Goal: Information Seeking & Learning: Understand process/instructions

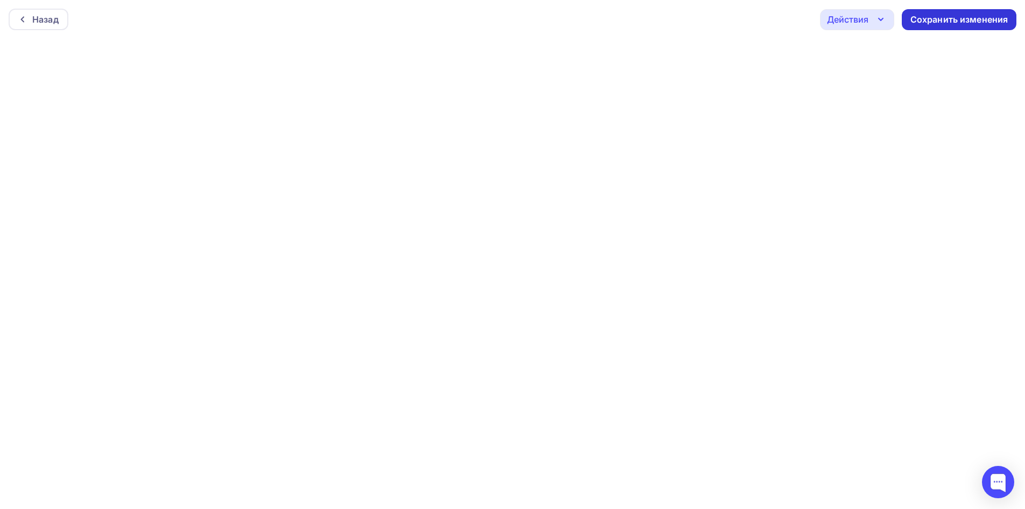
click at [942, 13] on div "Сохранить изменения" at bounding box center [960, 19] width 98 height 12
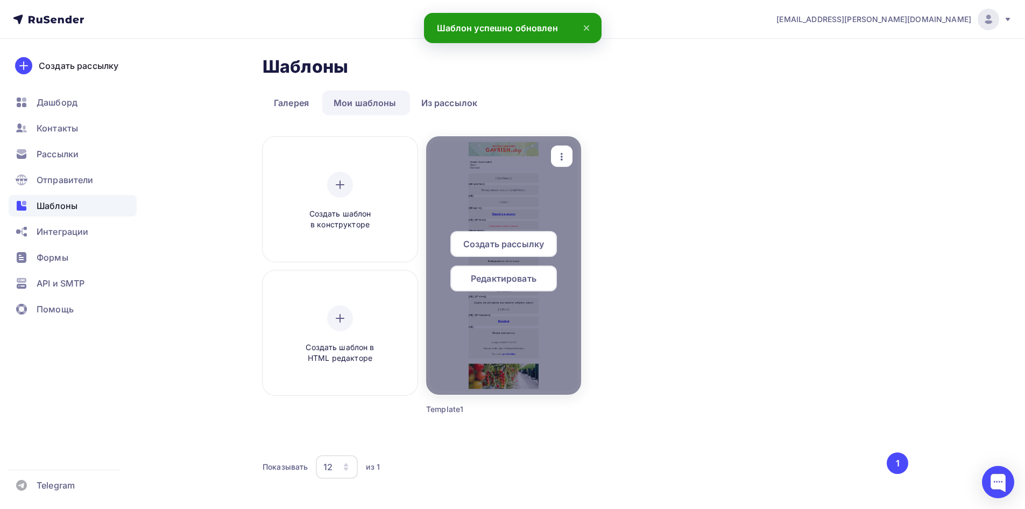
click at [502, 278] on span "Редактировать" at bounding box center [504, 278] width 66 height 13
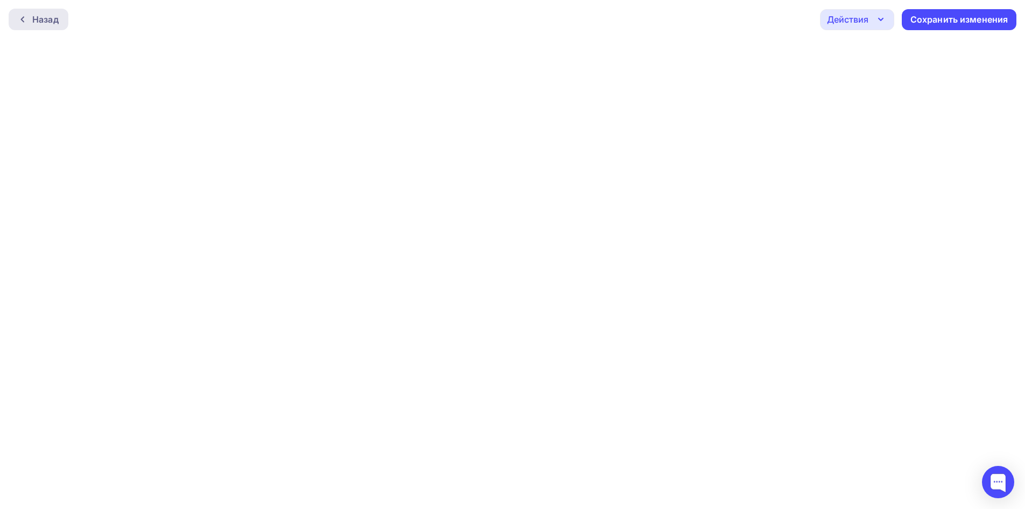
click at [20, 22] on icon at bounding box center [22, 19] width 9 height 9
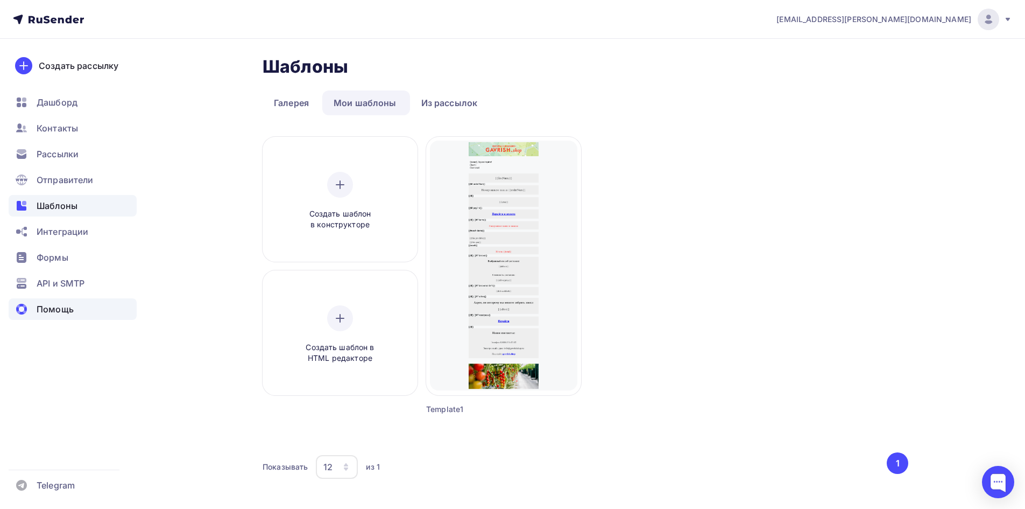
click at [45, 309] on span "Помощь" at bounding box center [55, 308] width 37 height 13
click at [986, 481] on div at bounding box center [998, 482] width 32 height 32
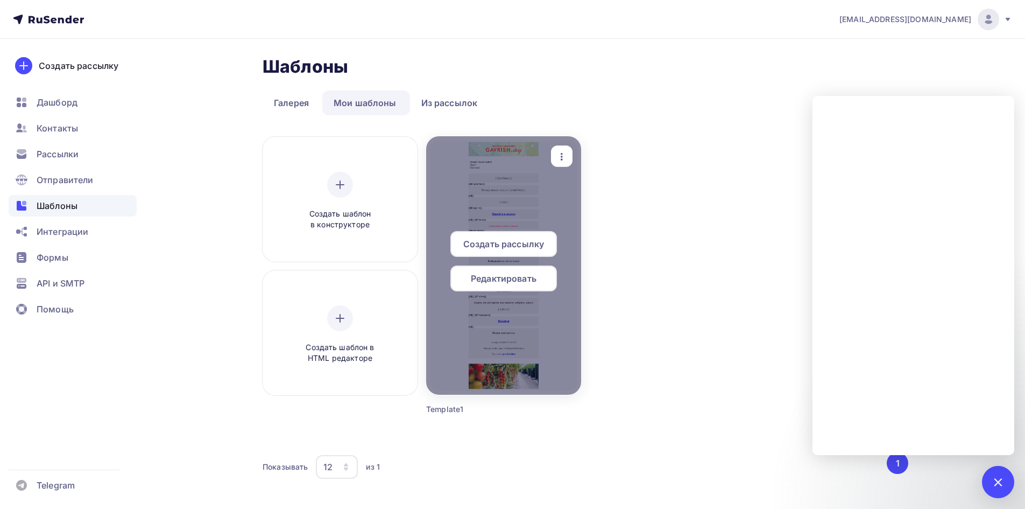
click at [517, 281] on span "Редактировать" at bounding box center [504, 278] width 66 height 13
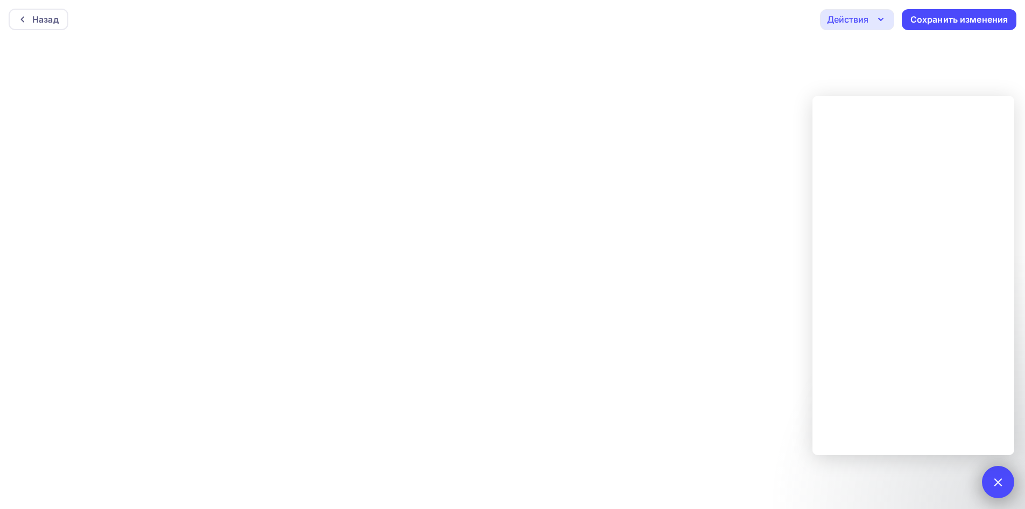
click at [1002, 487] on div at bounding box center [998, 482] width 32 height 32
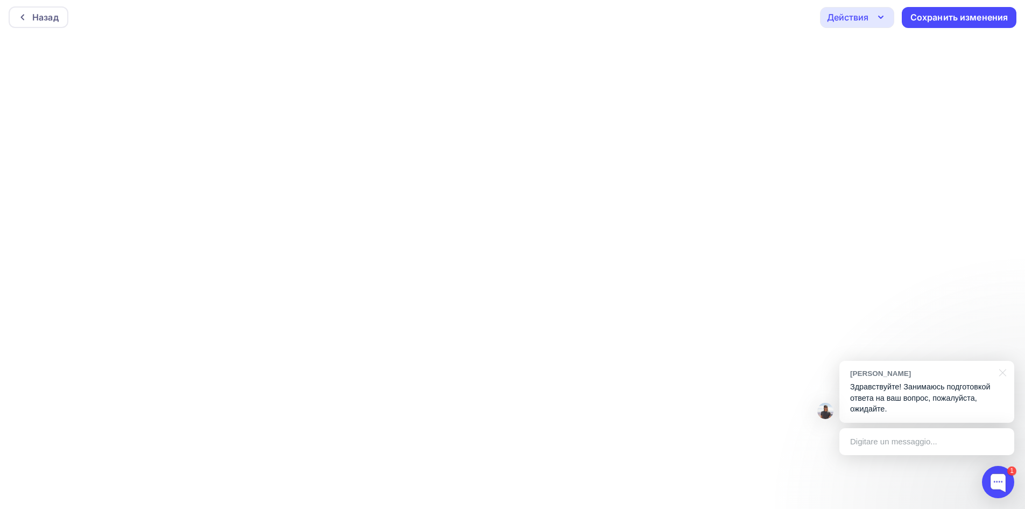
scroll to position [3, 0]
click at [1002, 479] on div at bounding box center [998, 482] width 32 height 32
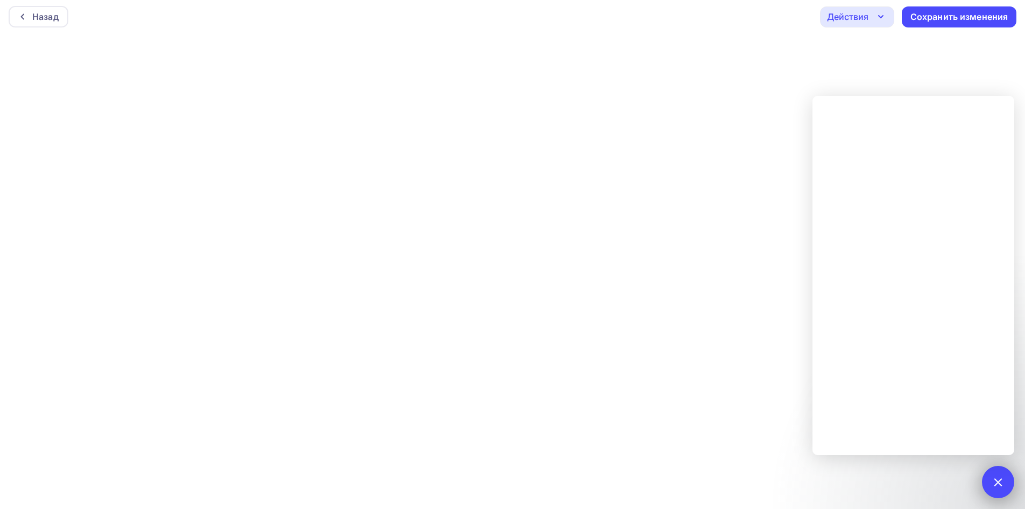
click at [999, 481] on div at bounding box center [998, 481] width 15 height 15
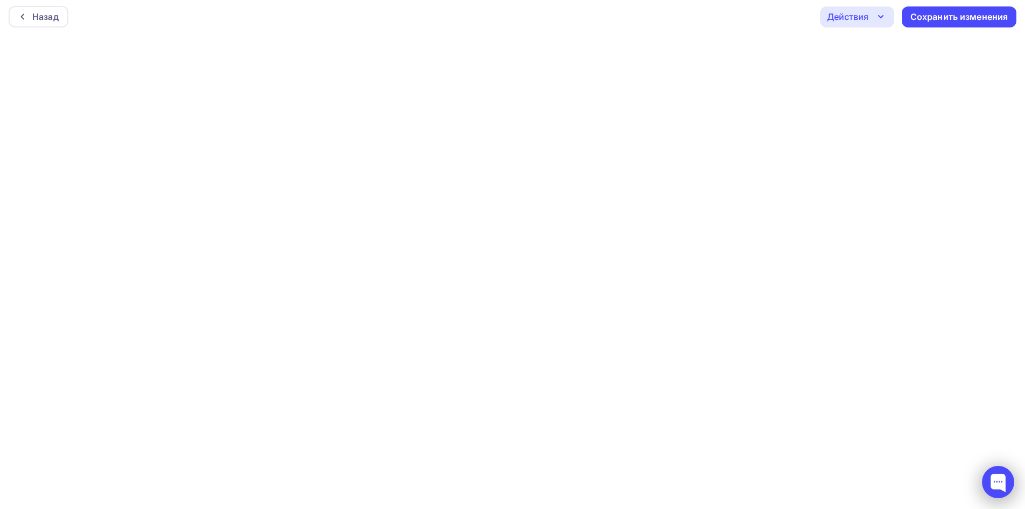
click at [993, 487] on div at bounding box center [998, 482] width 32 height 32
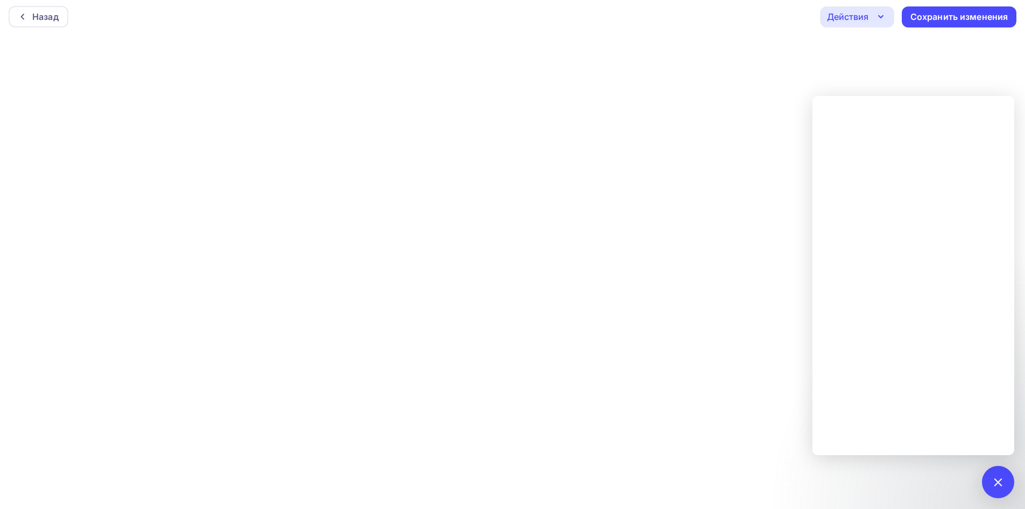
click at [883, 17] on icon "button" at bounding box center [881, 16] width 13 height 13
click at [695, 17] on div "Назад Действия Отправить тестовое письмо Предпросмотр Выйти без сохранения Сохр…" at bounding box center [512, 16] width 1025 height 39
click at [725, 23] on div "Назад Действия Отправить тестовое письмо Предпросмотр Выйти без сохранения Сохр…" at bounding box center [512, 16] width 1025 height 39
click at [996, 488] on div "1" at bounding box center [998, 482] width 32 height 32
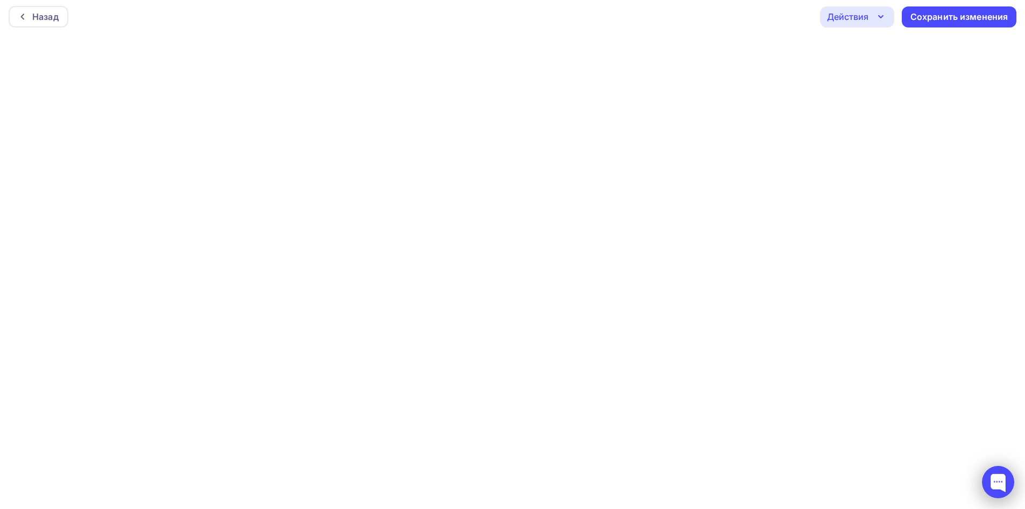
click at [993, 491] on div at bounding box center [998, 482] width 32 height 32
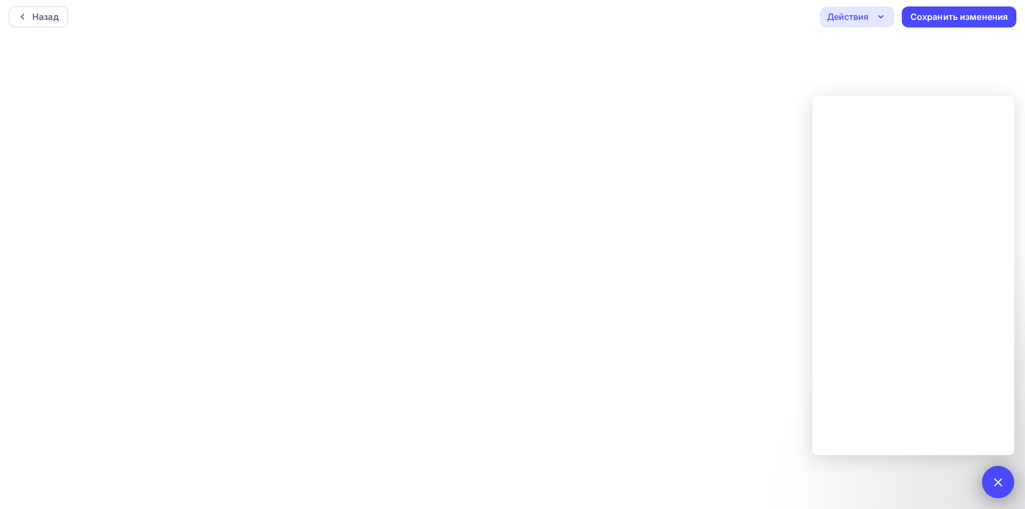
click at [999, 480] on div at bounding box center [998, 481] width 15 height 15
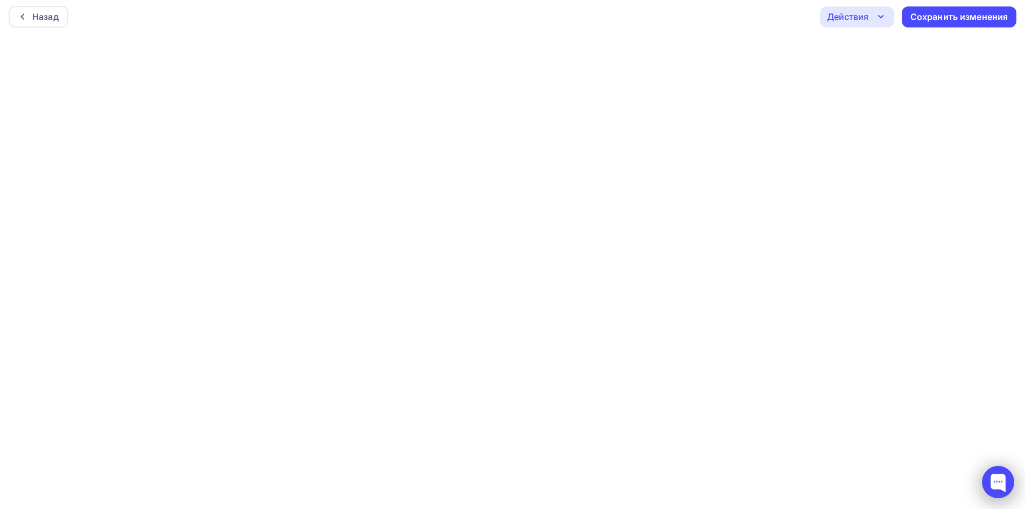
click at [993, 484] on div at bounding box center [998, 482] width 32 height 32
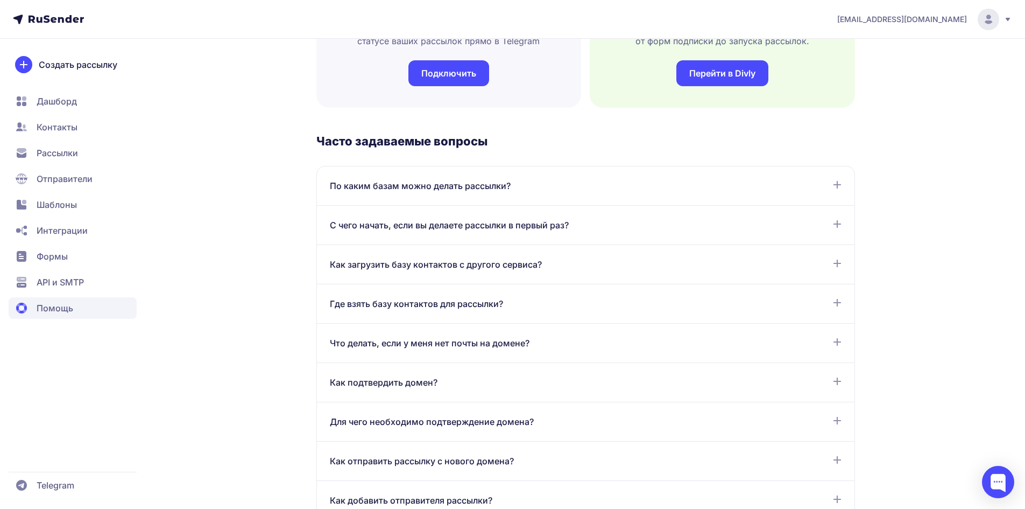
scroll to position [646, 0]
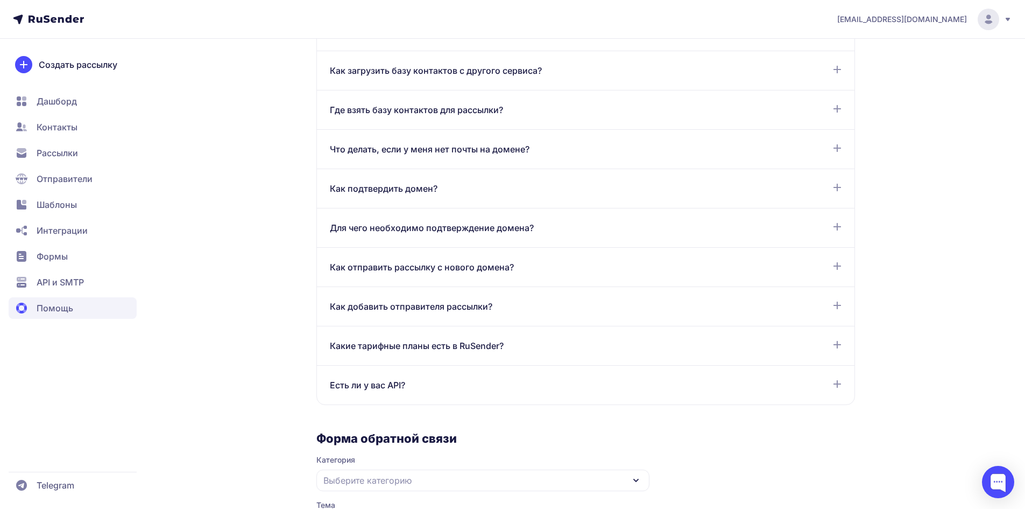
click at [62, 223] on span "Интеграции" at bounding box center [73, 231] width 128 height 22
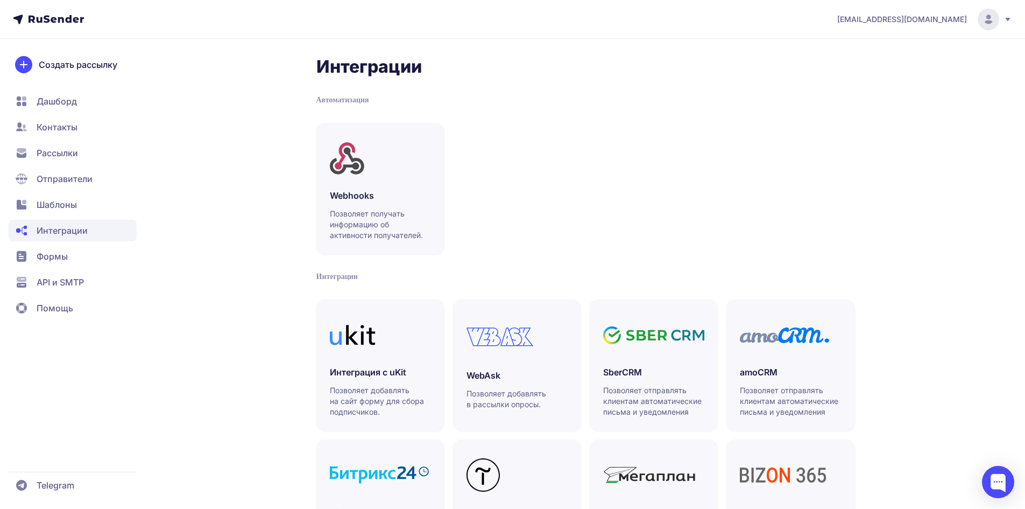
click at [44, 95] on span "Дашборд" at bounding box center [57, 101] width 40 height 13
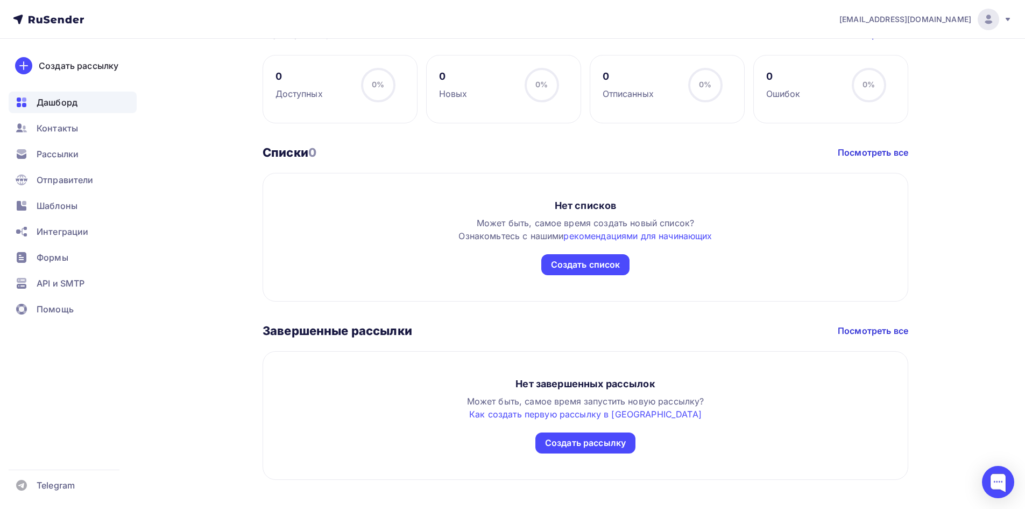
scroll to position [518, 0]
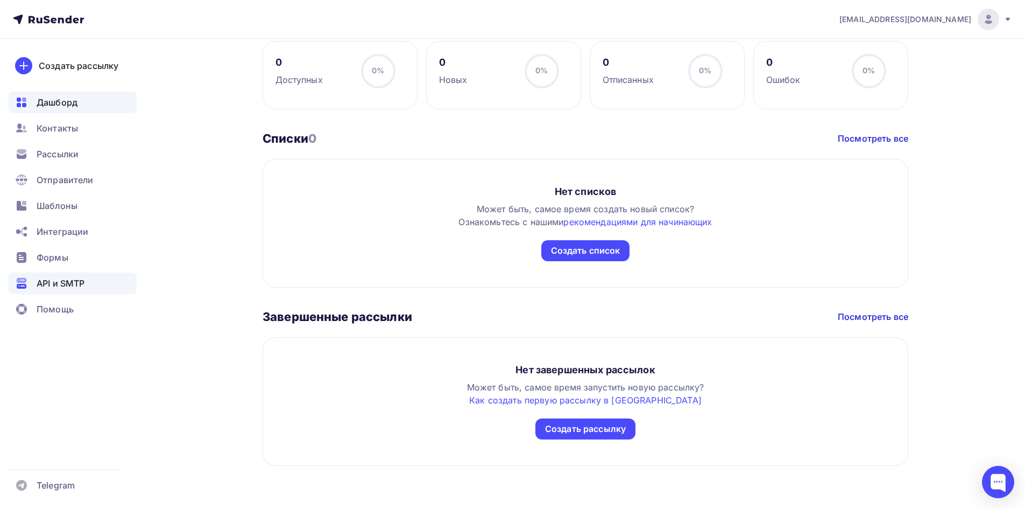
click at [60, 292] on div "API и SMTP" at bounding box center [73, 283] width 128 height 22
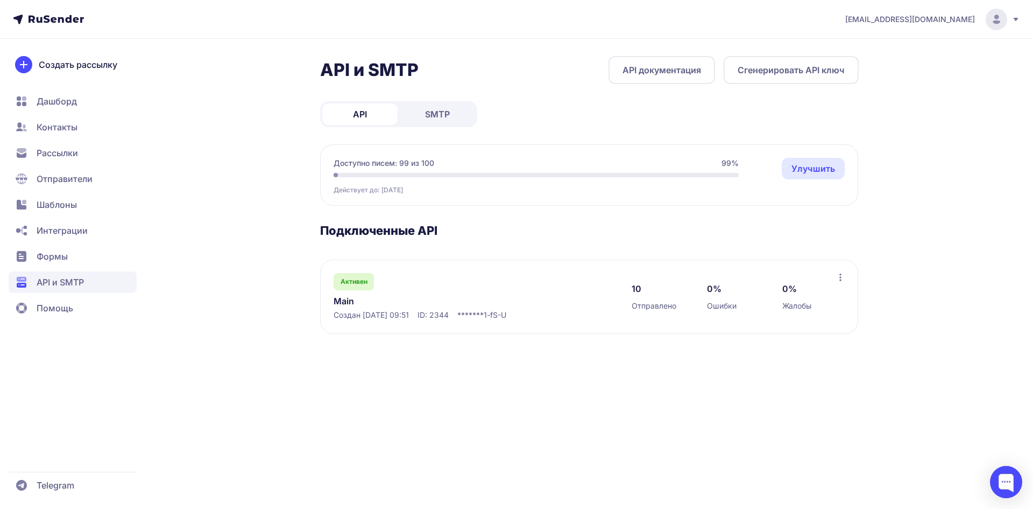
click at [648, 86] on div "API и SMTP API документация Сгенерировать API ключ API SMTP Доступно писем: 99 …" at bounding box center [589, 208] width 539 height 304
click at [649, 70] on link "API документация" at bounding box center [662, 70] width 107 height 28
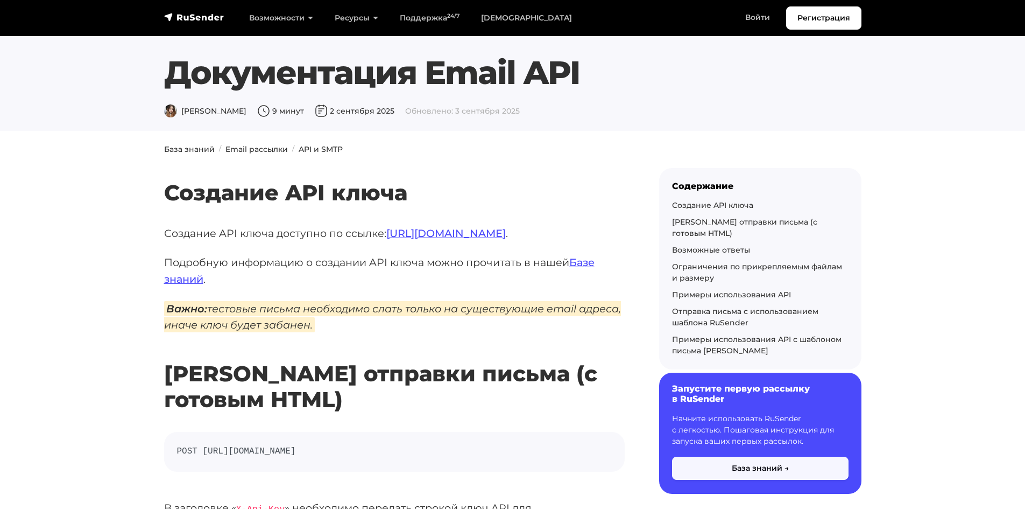
click at [712, 337] on link "Примеры использования API с шаблоном письма RuSender" at bounding box center [757, 344] width 170 height 21
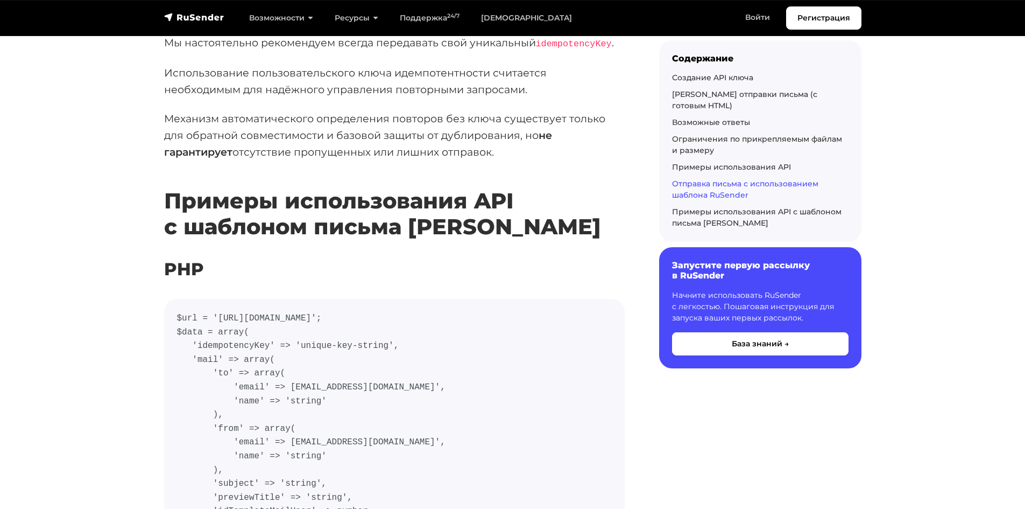
scroll to position [6988, 0]
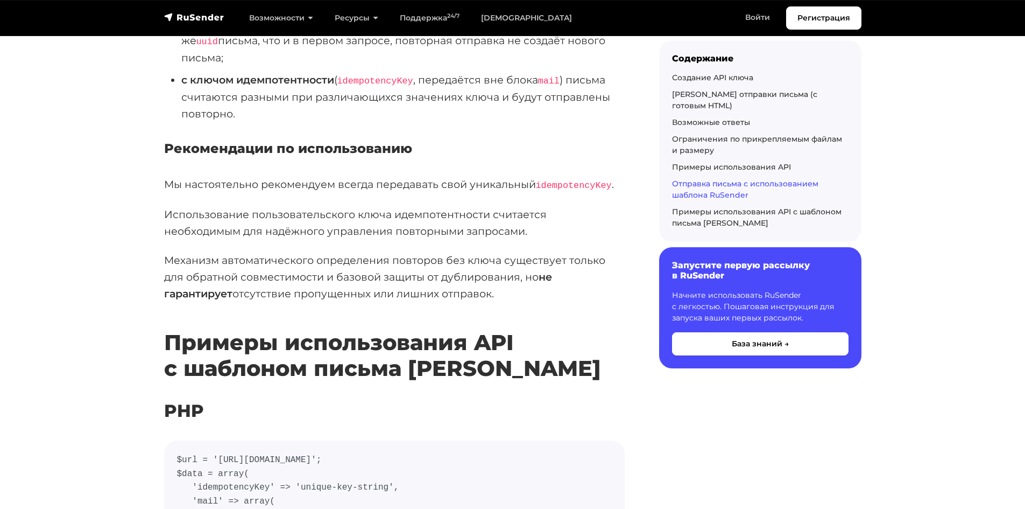
click at [353, 252] on p "Механизм автоматического определения повторов без ключа существует только для о…" at bounding box center [394, 277] width 461 height 50
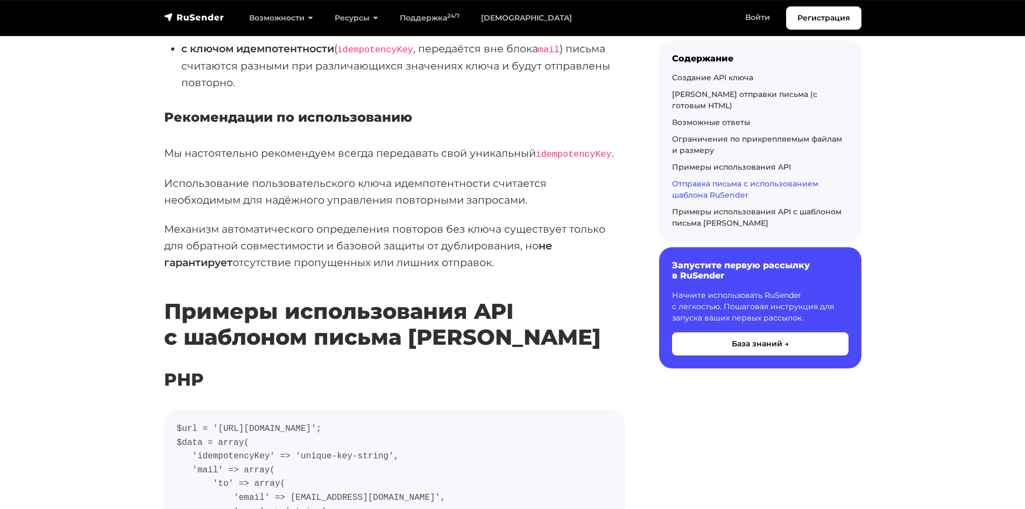
scroll to position [5268, 0]
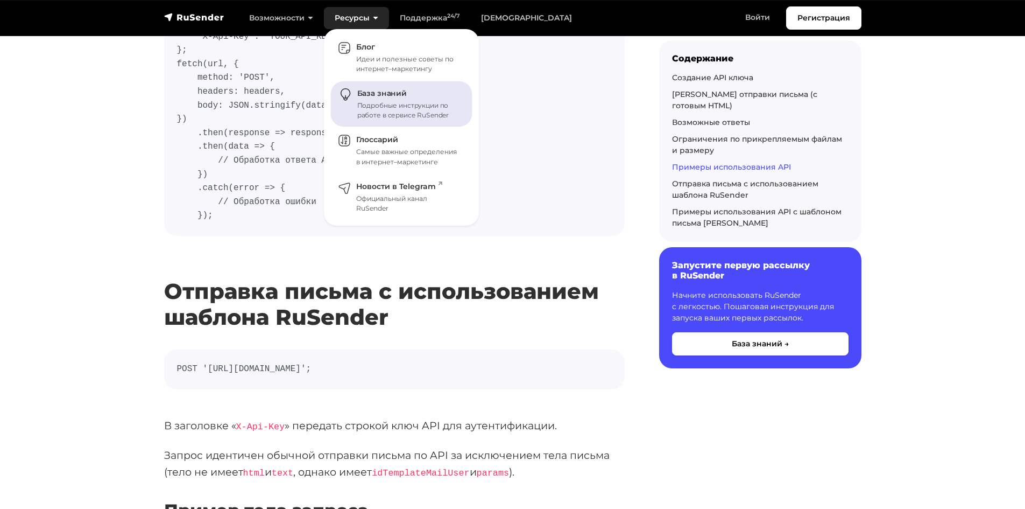
click at [371, 101] on div "Подробные инструкции по работе в сервисе RuSender" at bounding box center [408, 110] width 102 height 19
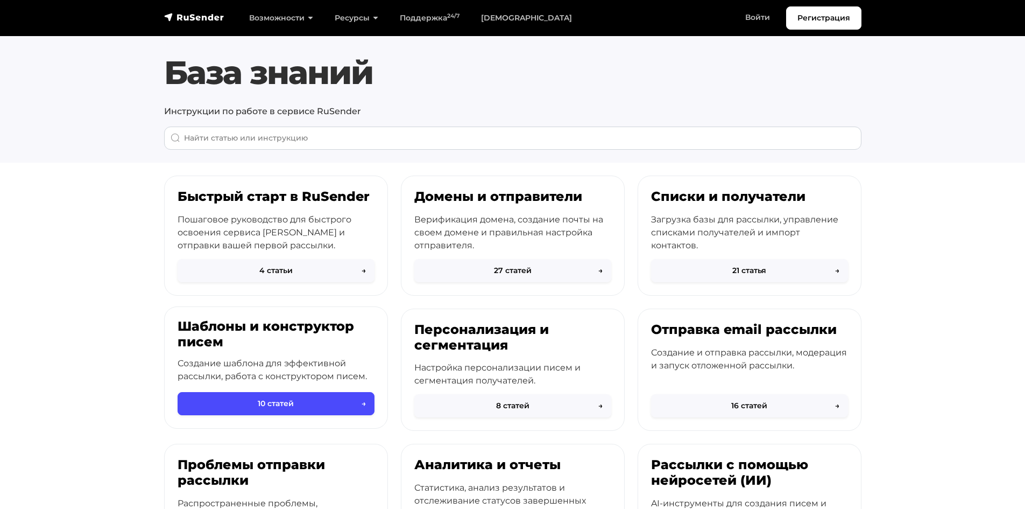
click at [217, 334] on h3 "Шаблоны и конструктор писем" at bounding box center [276, 334] width 197 height 31
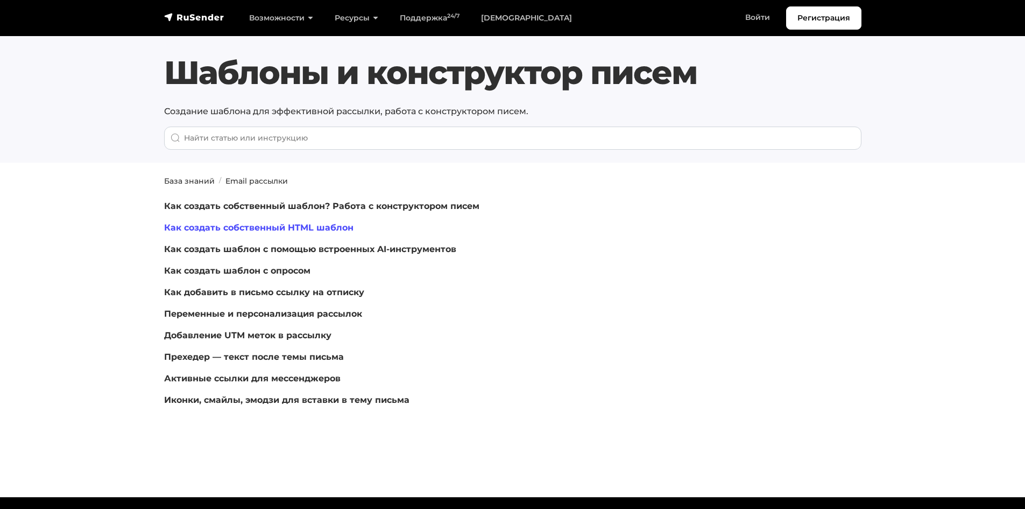
click at [299, 224] on link "Как создать собственный HTML шаблон" at bounding box center [258, 227] width 189 height 10
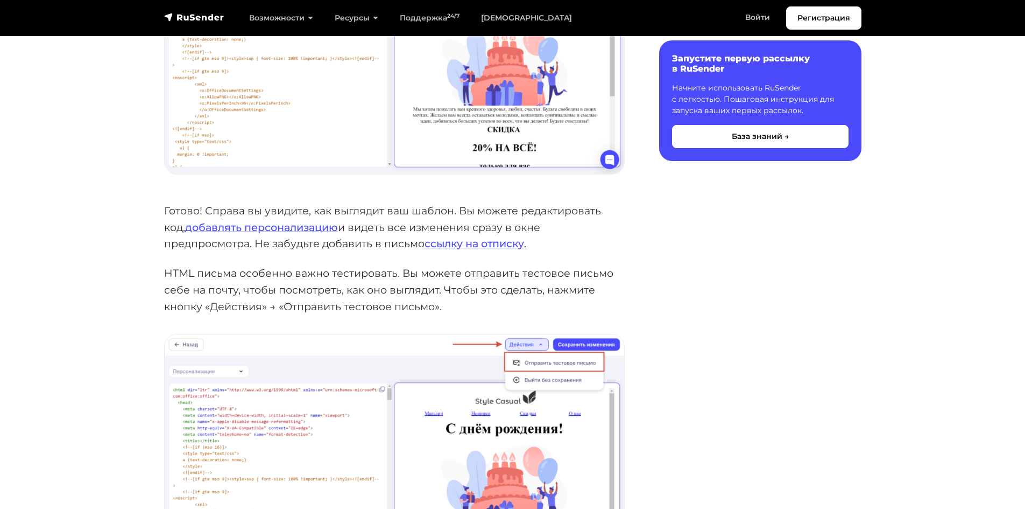
scroll to position [538, 0]
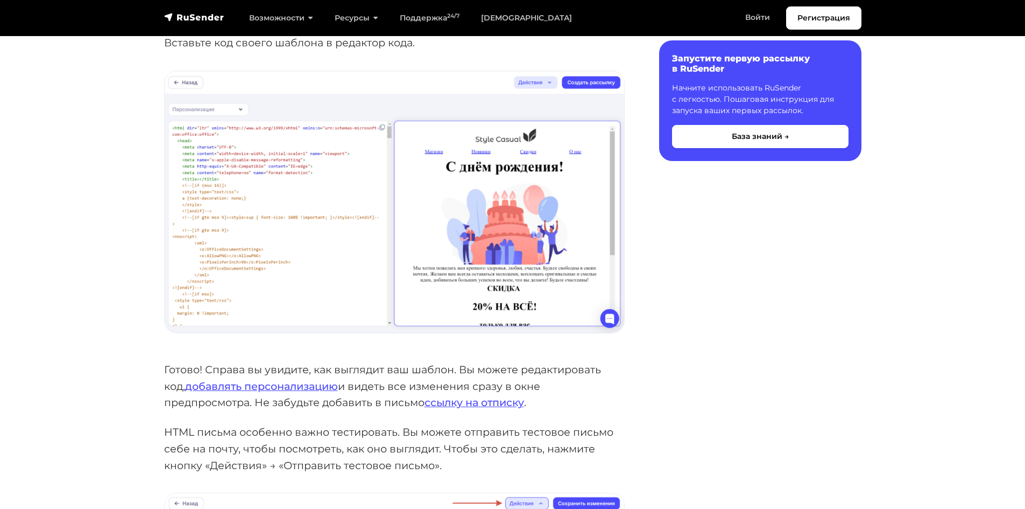
click at [263, 177] on img at bounding box center [395, 202] width 460 height 262
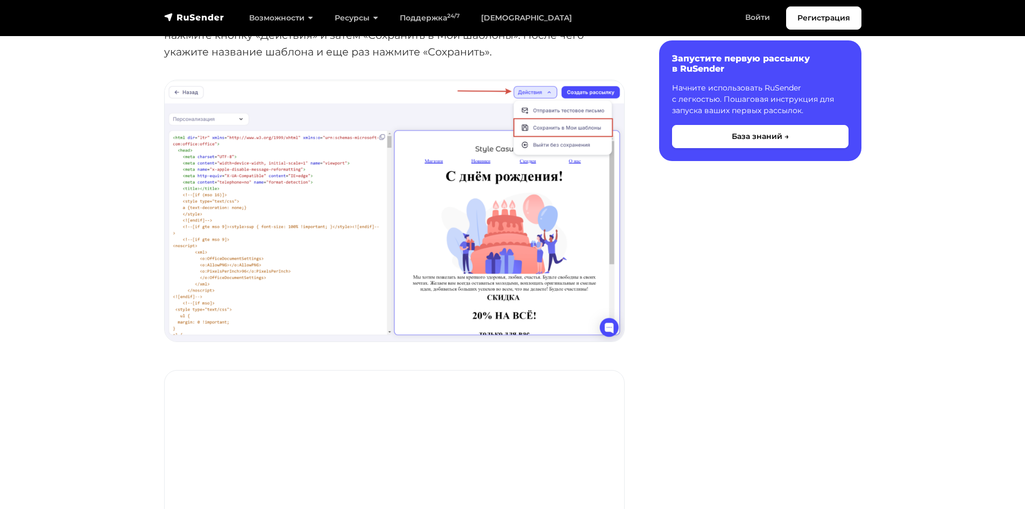
scroll to position [1308, 0]
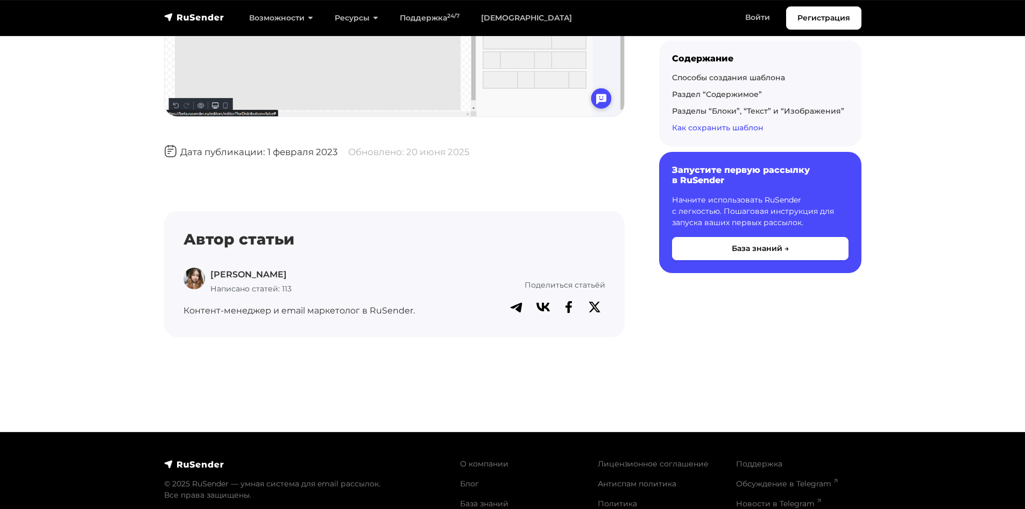
scroll to position [3445, 0]
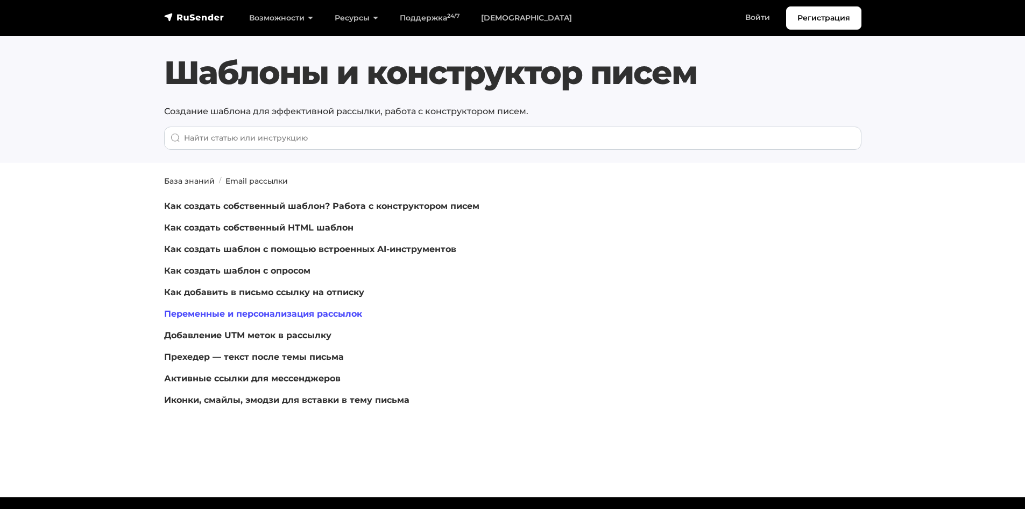
click at [235, 312] on link "Переменные и персонализация рассылок" at bounding box center [263, 313] width 198 height 10
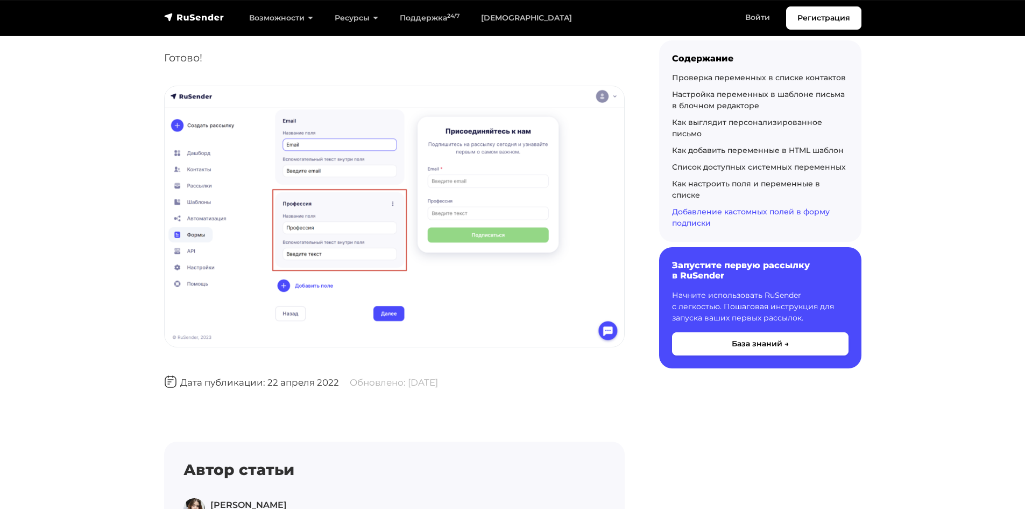
scroll to position [7374, 0]
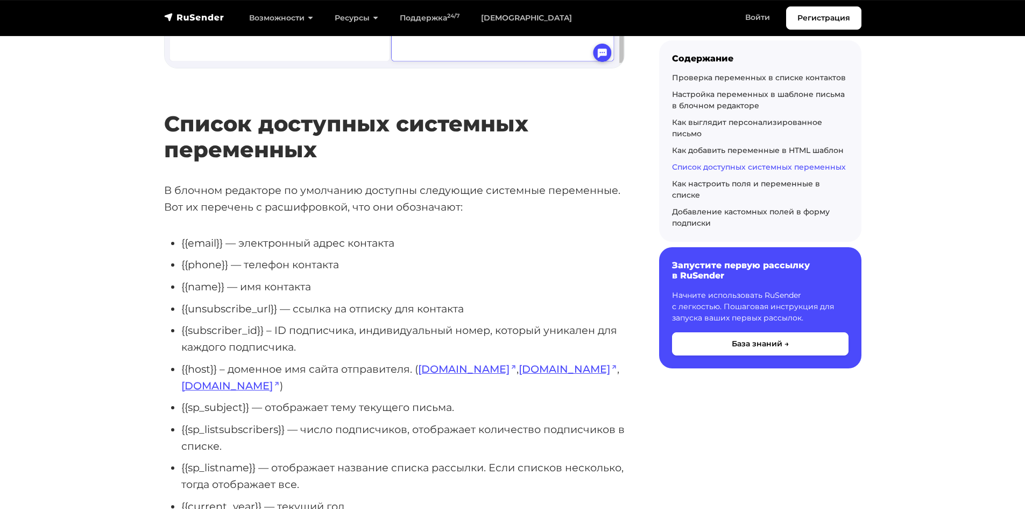
scroll to position [4393, 0]
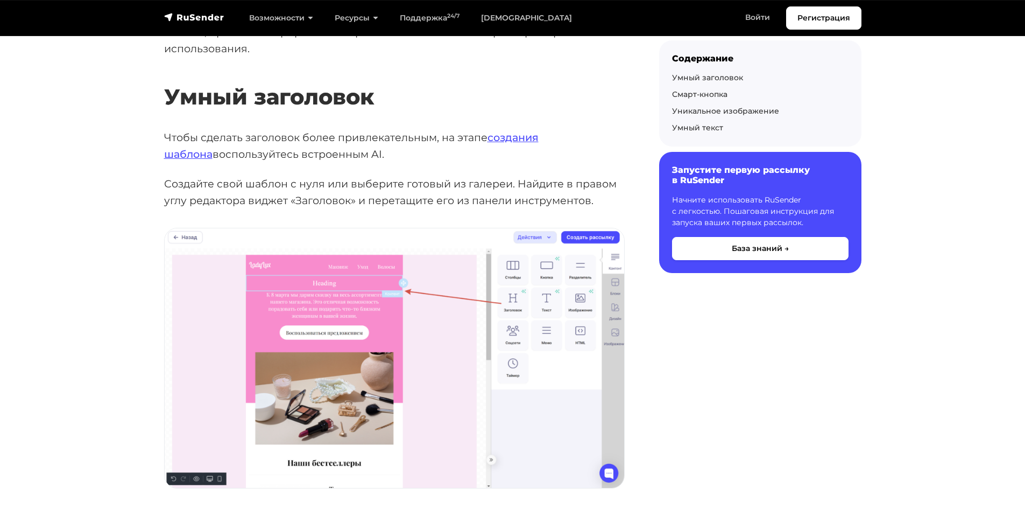
scroll to position [431, 0]
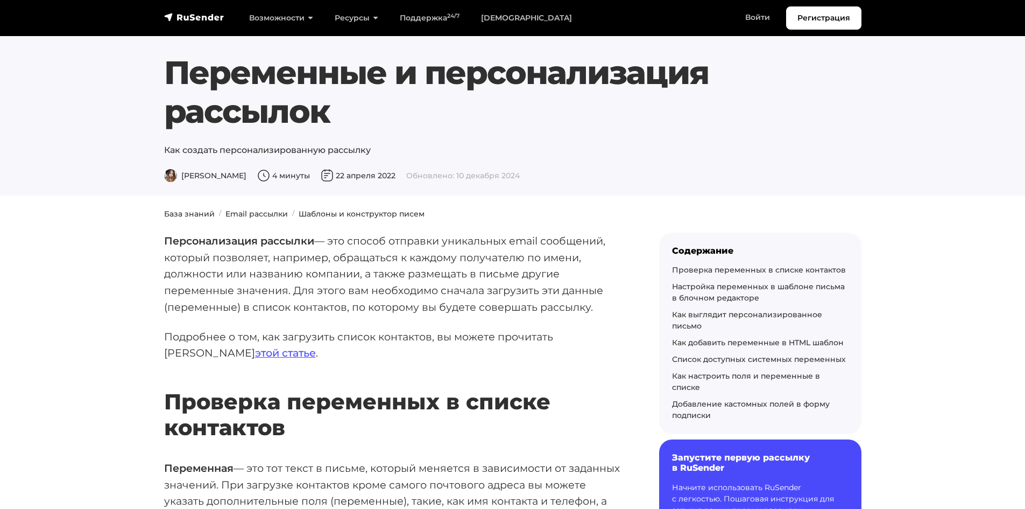
click at [390, 294] on p "Персонализация рассылки — это способ отправки уникальных email сообщений, котор…" at bounding box center [394, 274] width 461 height 83
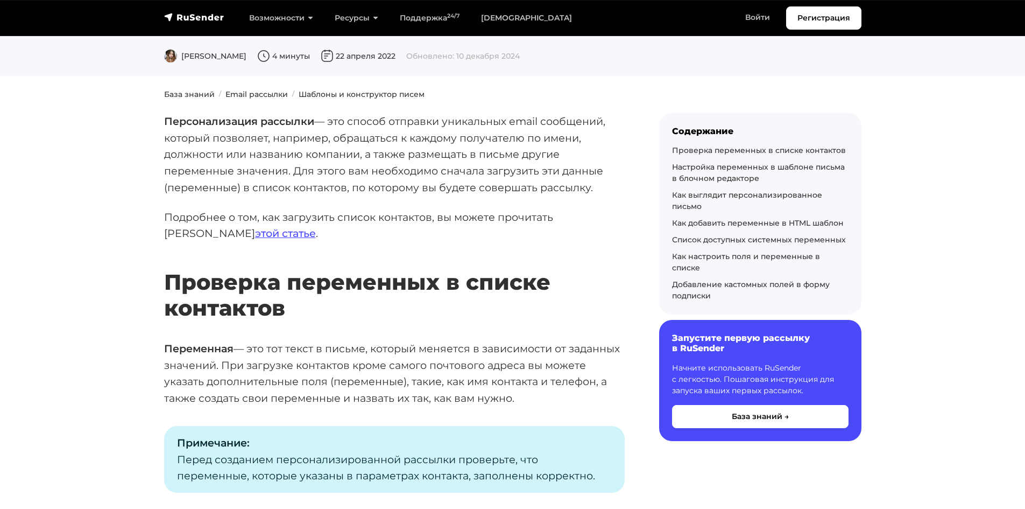
scroll to position [377, 0]
